Goal: Information Seeking & Learning: Learn about a topic

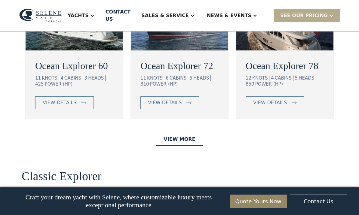
scroll to position [1190, 0]
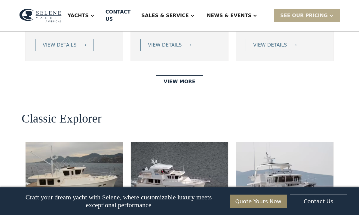
click at [174, 88] on link "View More" at bounding box center [179, 81] width 47 height 13
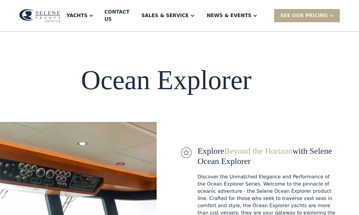
click at [100, 15] on div "Yachts" at bounding box center [79, 16] width 39 height 24
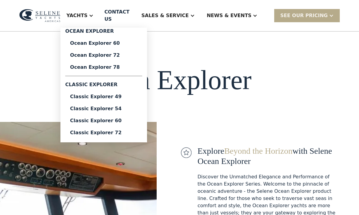
click at [112, 106] on div "Classic Explorer 54" at bounding box center [103, 108] width 67 height 5
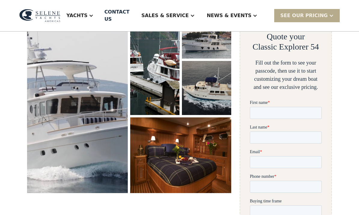
scroll to position [113, 0]
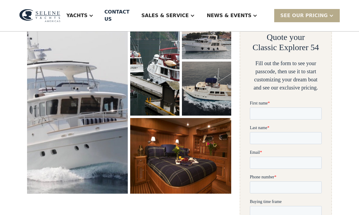
click at [103, 121] on img "open lightbox" at bounding box center [77, 99] width 101 height 189
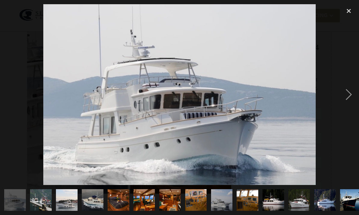
click at [346, 105] on div "next image" at bounding box center [349, 94] width 20 height 181
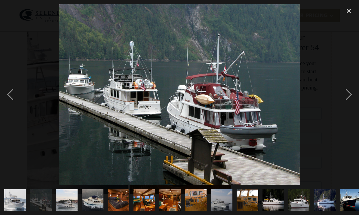
click at [344, 106] on div "next image" at bounding box center [349, 94] width 20 height 181
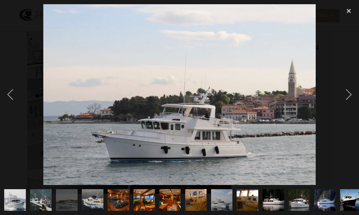
click at [343, 108] on div "next image" at bounding box center [349, 94] width 20 height 181
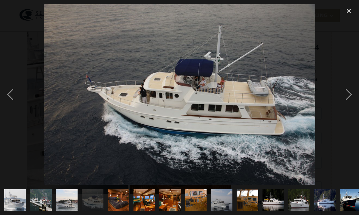
click at [345, 108] on div "next image" at bounding box center [349, 94] width 20 height 181
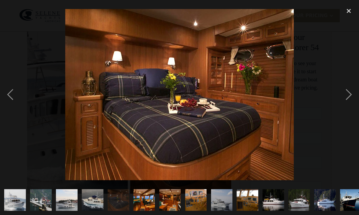
click at [345, 106] on div "next image" at bounding box center [349, 94] width 20 height 181
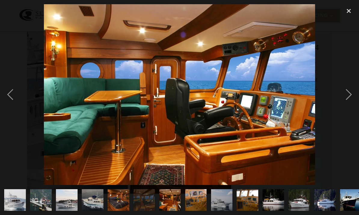
click at [346, 107] on div "next image" at bounding box center [349, 94] width 20 height 181
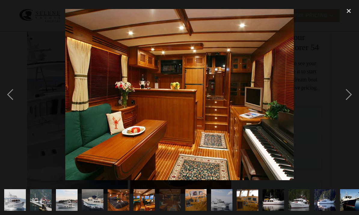
click at [345, 106] on div "next image" at bounding box center [349, 94] width 20 height 181
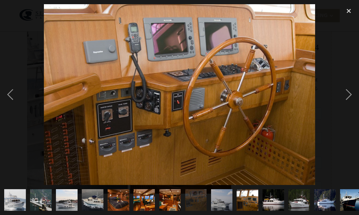
click at [346, 106] on div "next image" at bounding box center [349, 94] width 20 height 181
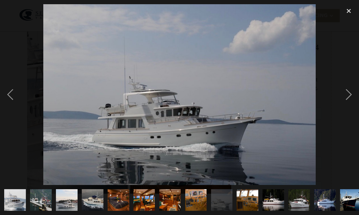
click at [346, 106] on div "next image" at bounding box center [349, 94] width 20 height 181
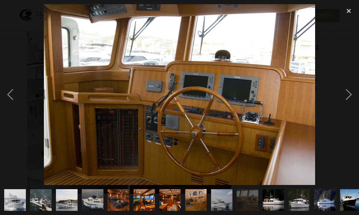
click at [346, 105] on div "next image" at bounding box center [349, 94] width 20 height 181
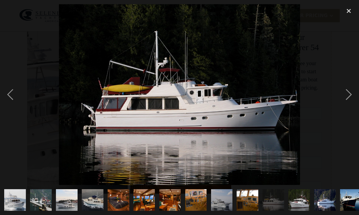
click at [346, 106] on div "next image" at bounding box center [349, 94] width 20 height 181
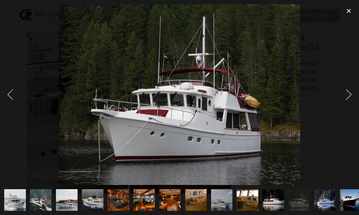
click at [346, 106] on div "next image" at bounding box center [349, 94] width 20 height 181
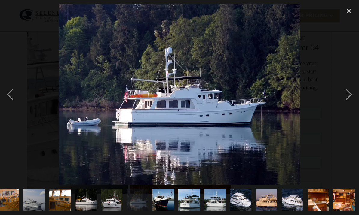
scroll to position [0, 241]
click at [346, 106] on div "next image" at bounding box center [349, 94] width 20 height 181
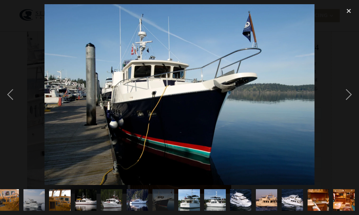
click at [345, 106] on div "next image" at bounding box center [349, 94] width 20 height 181
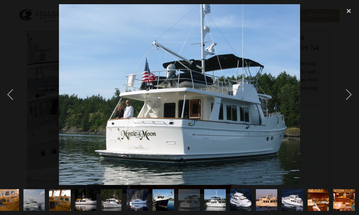
click at [346, 106] on div "next image" at bounding box center [349, 94] width 20 height 181
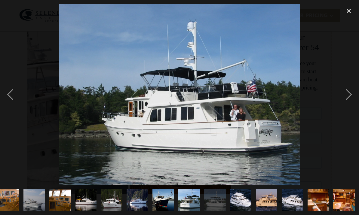
click at [346, 106] on div "next image" at bounding box center [349, 94] width 20 height 181
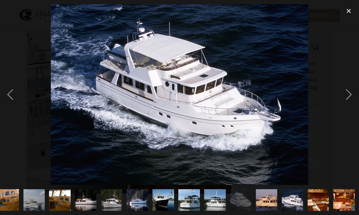
click at [346, 107] on div "next image" at bounding box center [349, 94] width 20 height 181
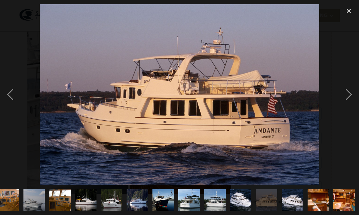
click at [346, 108] on div "next image" at bounding box center [349, 94] width 20 height 181
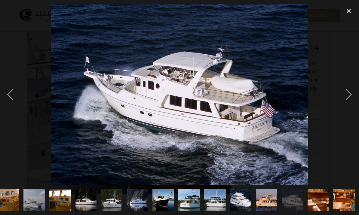
click at [346, 106] on div "next image" at bounding box center [349, 94] width 20 height 181
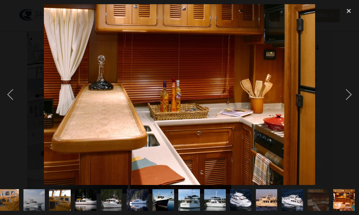
click at [345, 106] on div "next image" at bounding box center [349, 94] width 20 height 181
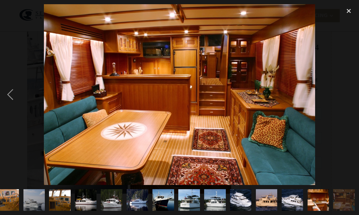
click at [346, 105] on div "next image" at bounding box center [349, 94] width 20 height 181
click at [341, 110] on div "next image" at bounding box center [349, 94] width 20 height 181
click at [350, 14] on div "close lightbox" at bounding box center [349, 10] width 20 height 13
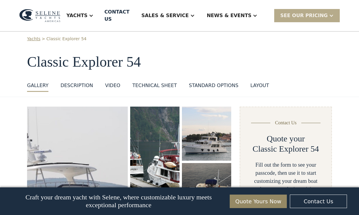
scroll to position [0, 0]
